Goal: Information Seeking & Learning: Check status

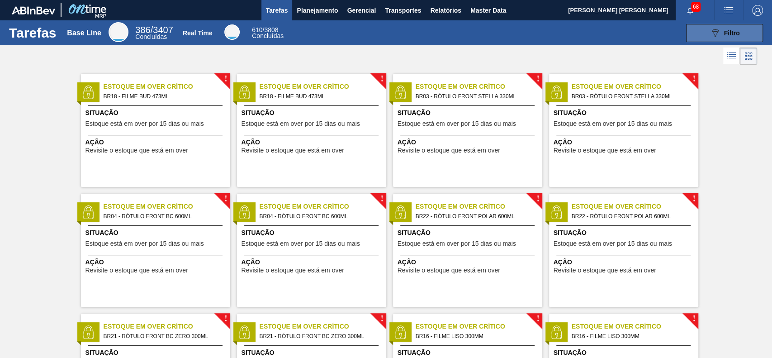
click at [717, 25] on button "089F7B8B-B2A5-4AFE-B5C0-19BA573D28AC Filtro" at bounding box center [724, 33] width 77 height 18
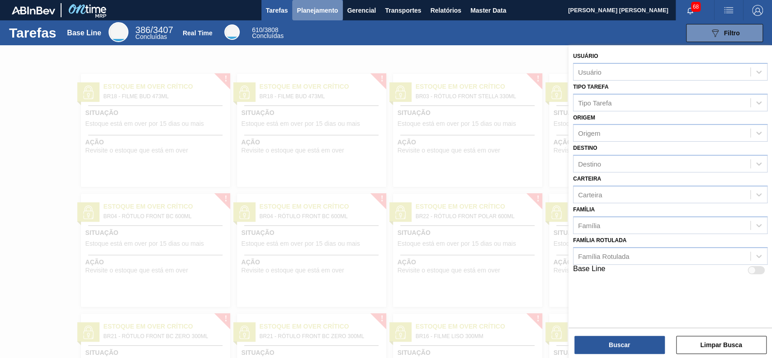
click at [315, 7] on span "Planejamento" at bounding box center [317, 10] width 41 height 11
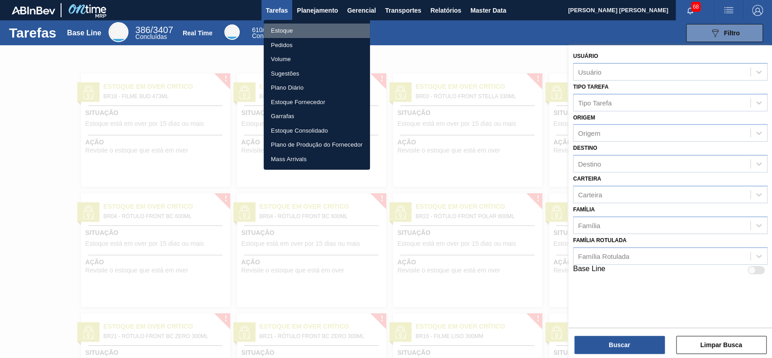
click at [310, 29] on li "Estoque" at bounding box center [317, 31] width 106 height 14
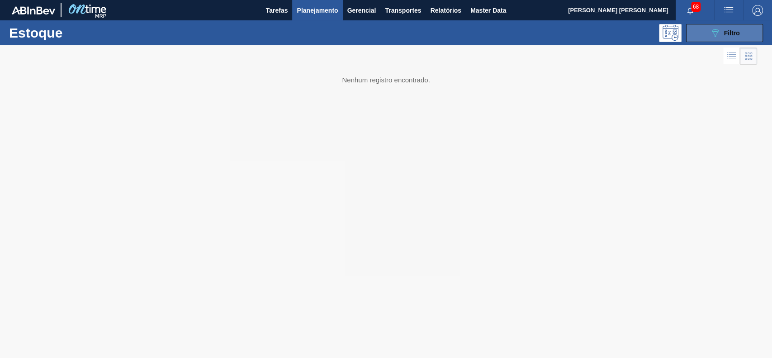
click at [710, 29] on icon "089F7B8B-B2A5-4AFE-B5C0-19BA573D28AC" at bounding box center [715, 33] width 11 height 11
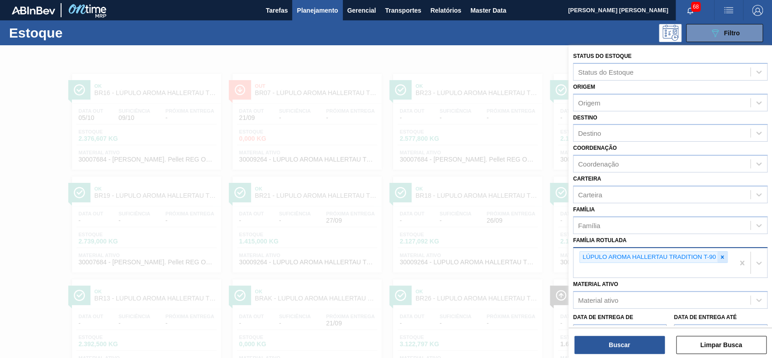
click at [719, 258] on icon at bounding box center [722, 257] width 6 height 6
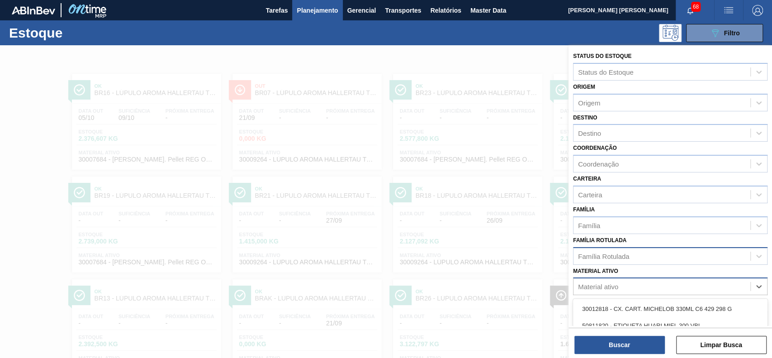
scroll to position [79, 0]
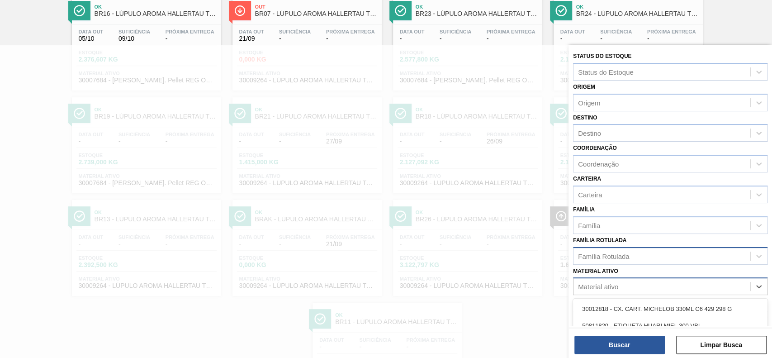
click at [651, 289] on div "Material ativo" at bounding box center [662, 286] width 177 height 13
paste ativo "30007684"
type ativo "30007684"
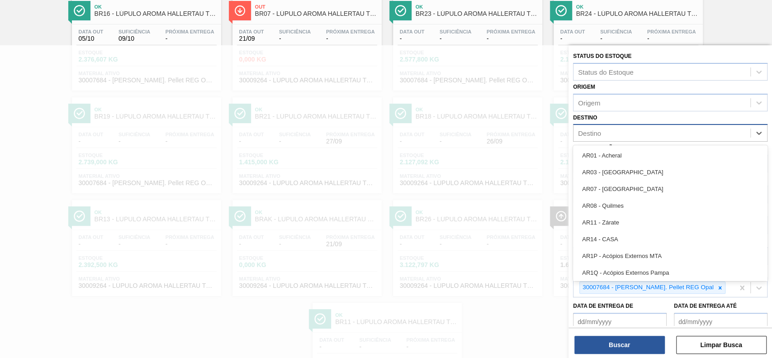
click at [632, 133] on div "Destino" at bounding box center [662, 133] width 177 height 13
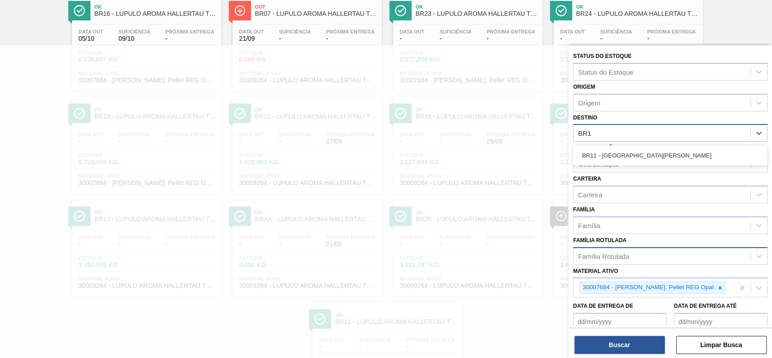
type input "BR11"
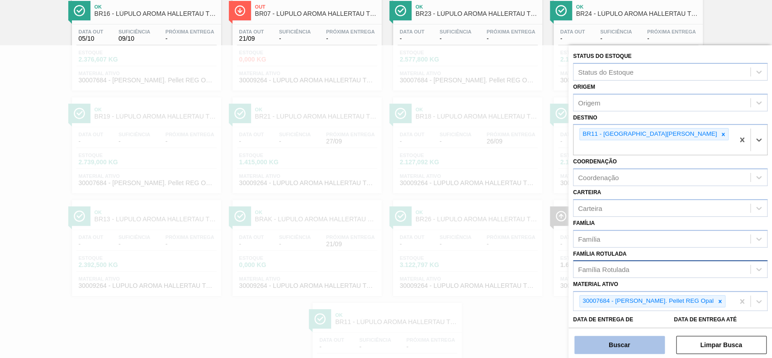
click at [590, 336] on button "Buscar" at bounding box center [620, 345] width 90 height 18
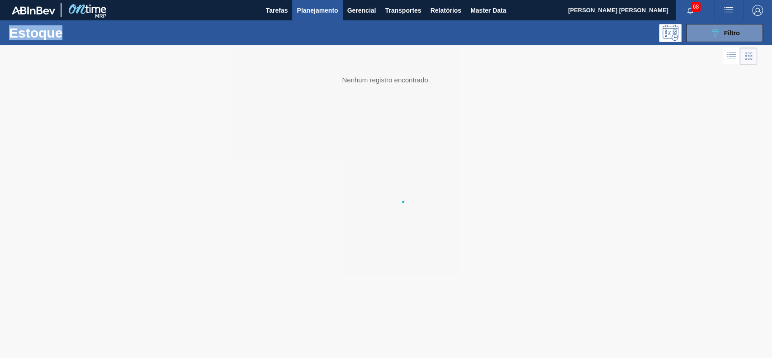
scroll to position [0, 0]
